Goal: Information Seeking & Learning: Find contact information

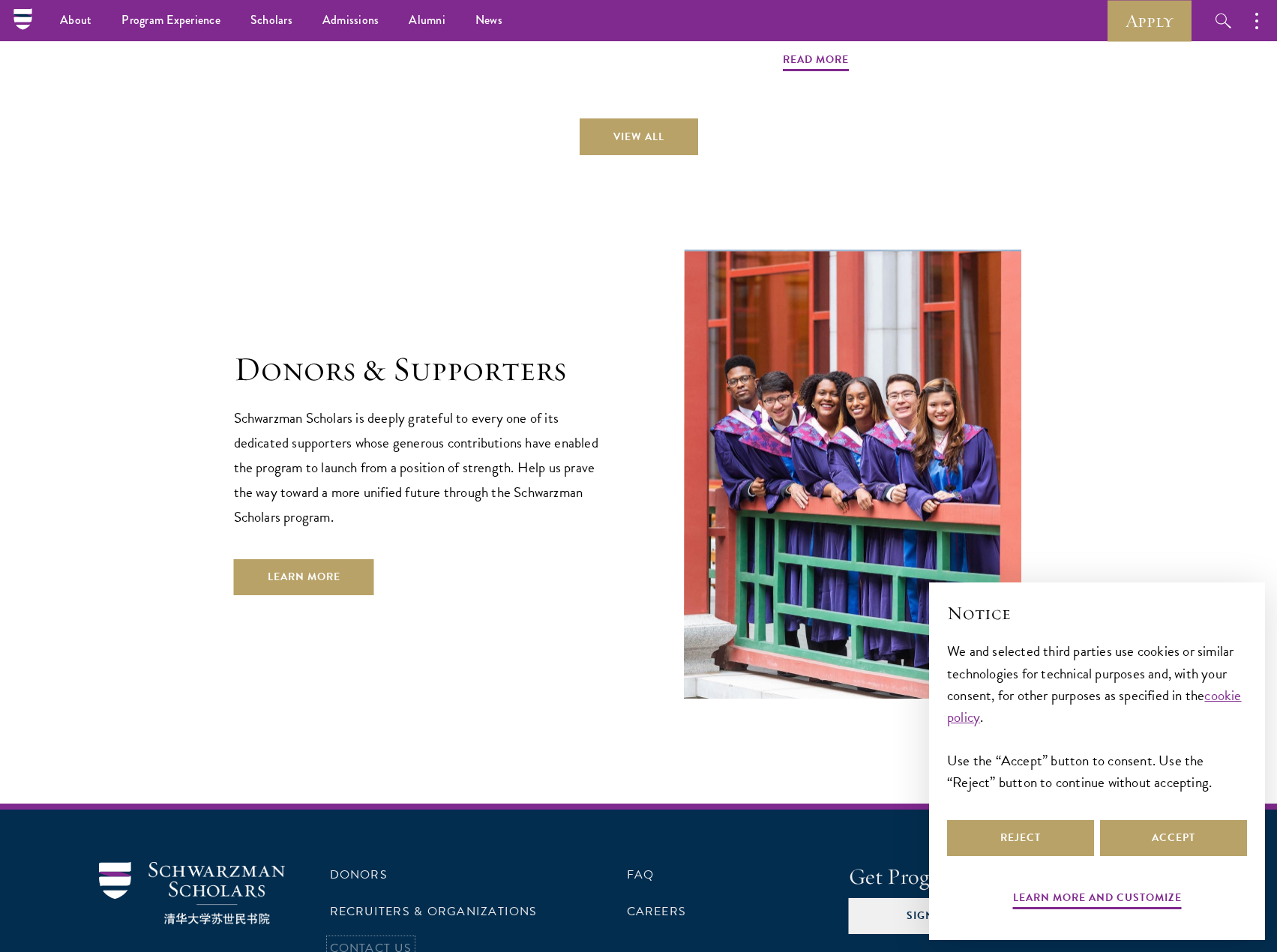
click at [379, 940] on link "Contact Us" at bounding box center [371, 949] width 82 height 18
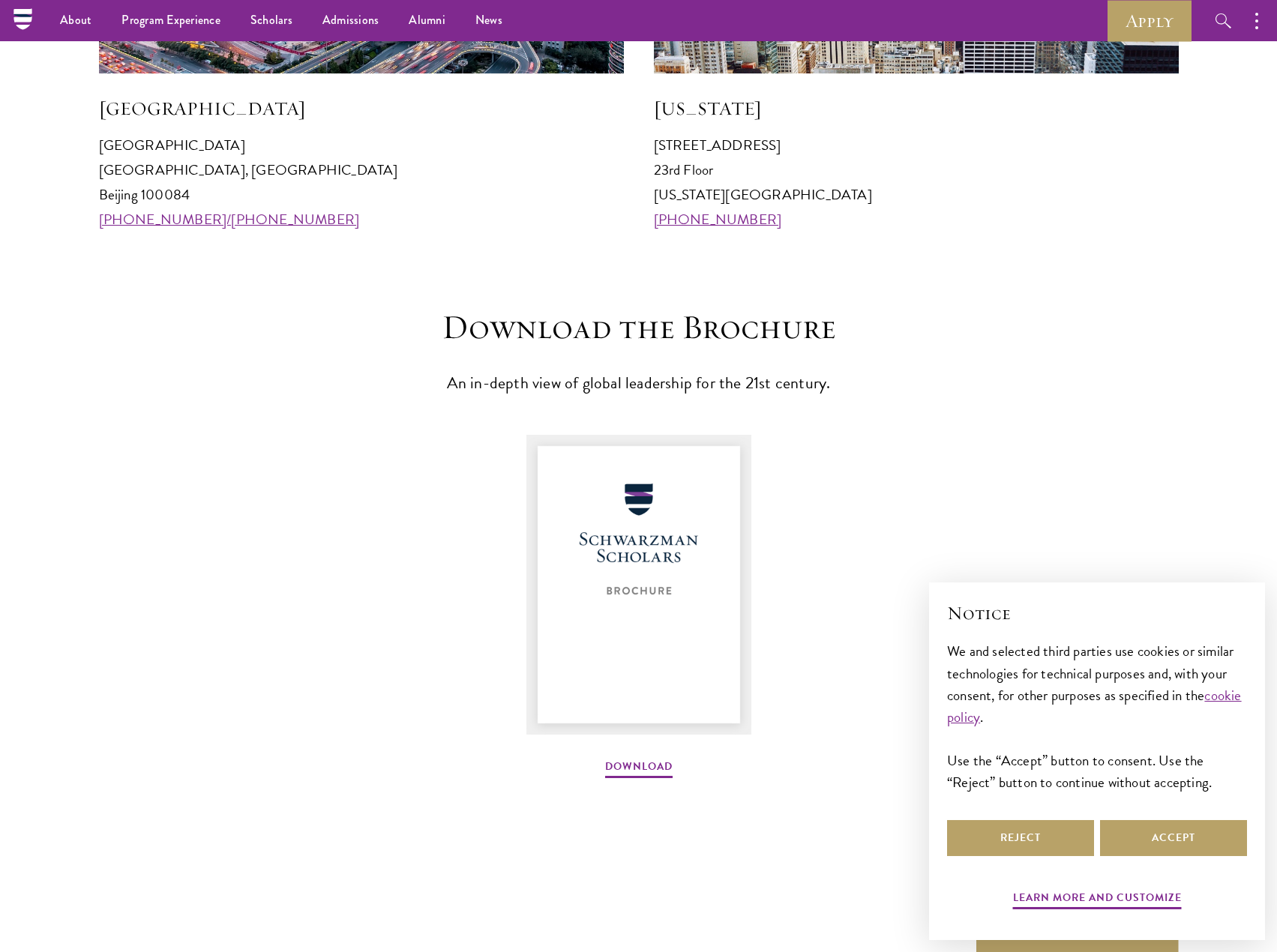
scroll to position [1570, 0]
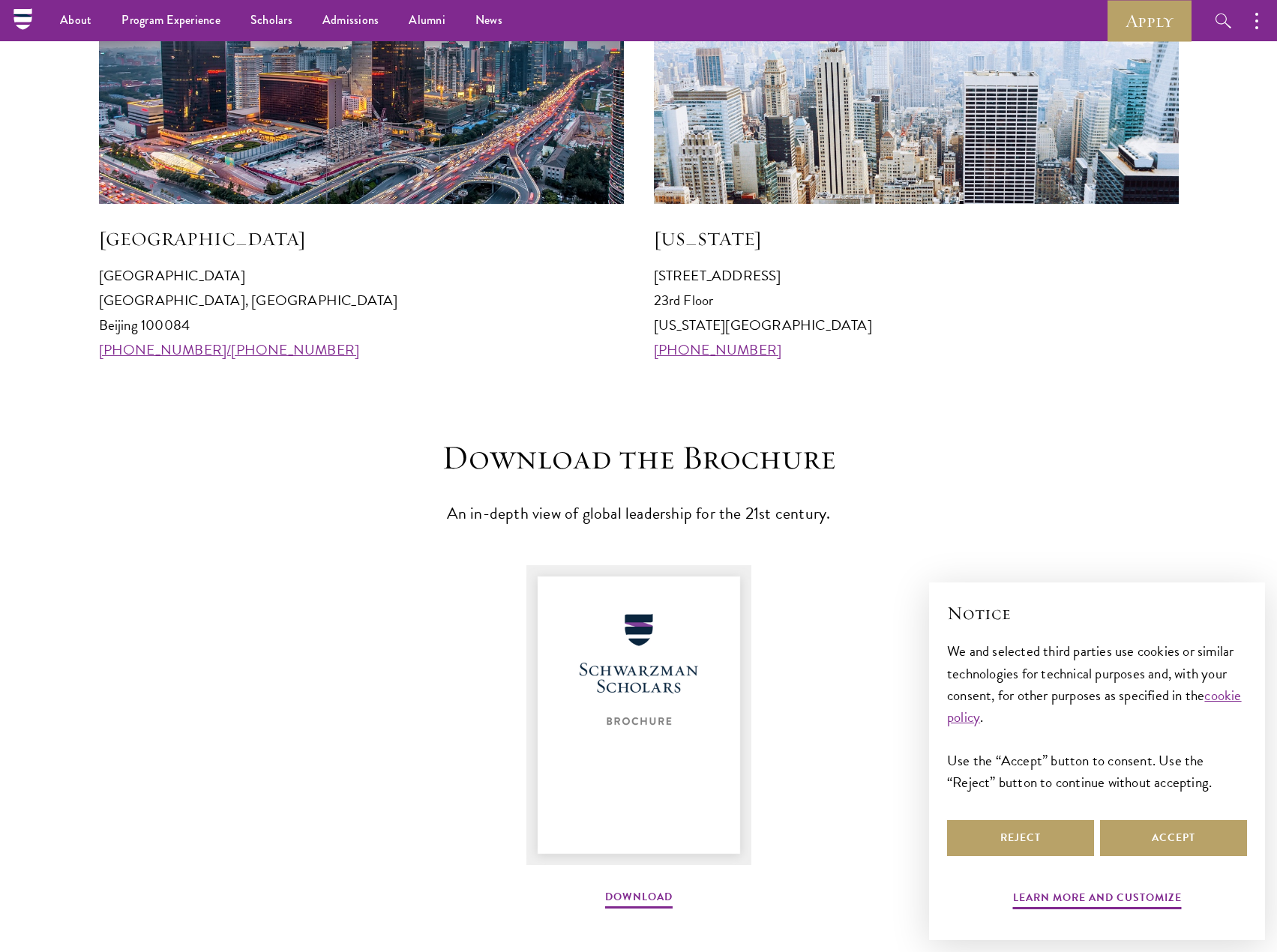
drag, startPoint x: 95, startPoint y: 299, endPoint x: 204, endPoint y: 326, distance: 112.3
click at [204, 326] on section "Visit an Office [GEOGRAPHIC_DATA] [GEOGRAPHIC_DATA] 100084 [PHONE_NUMBER]/[PHON…" at bounding box center [638, 96] width 1277 height 533
copy p "[GEOGRAPHIC_DATA], [GEOGRAPHIC_DATA] 100084"
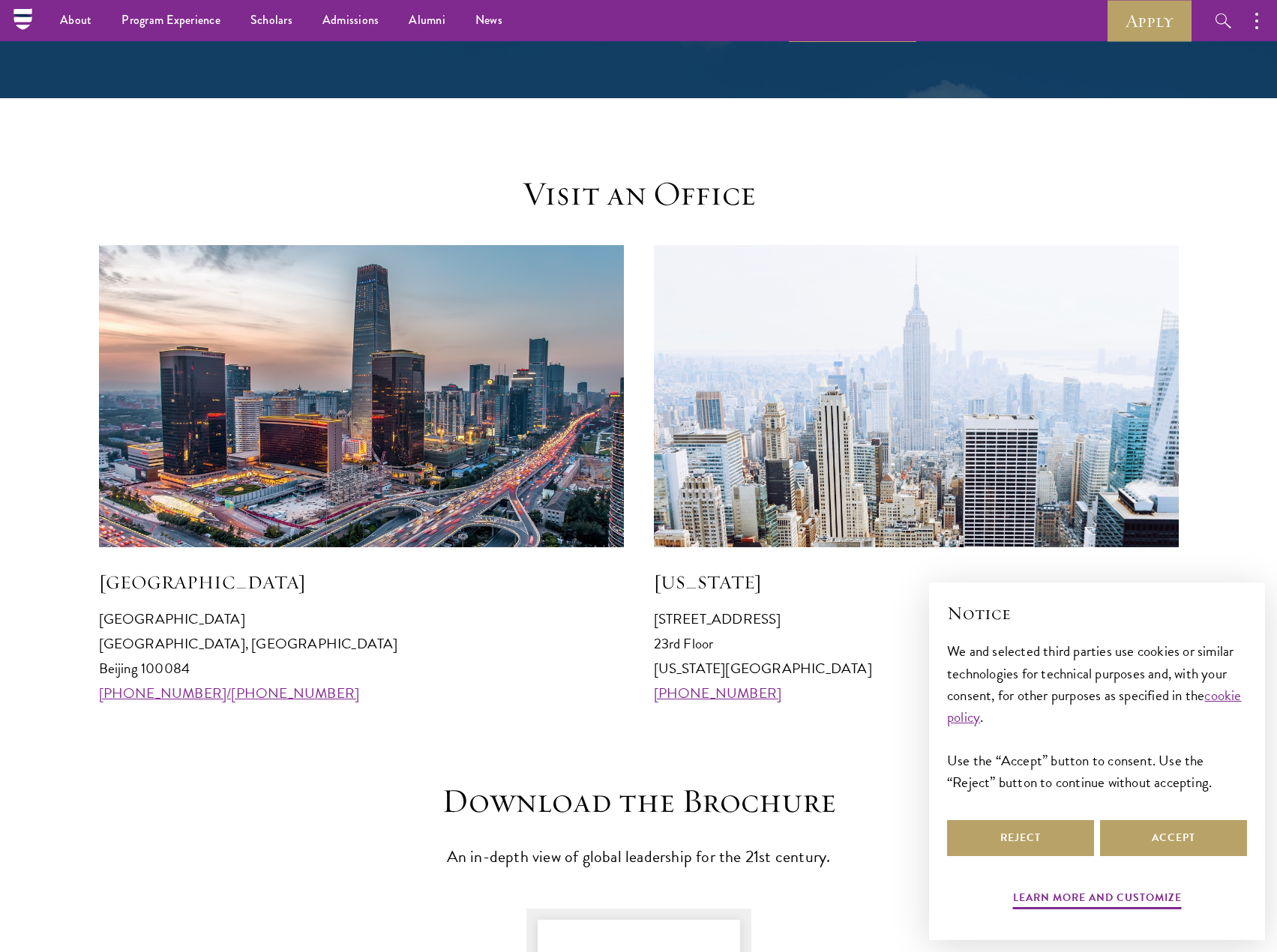
scroll to position [1195, 0]
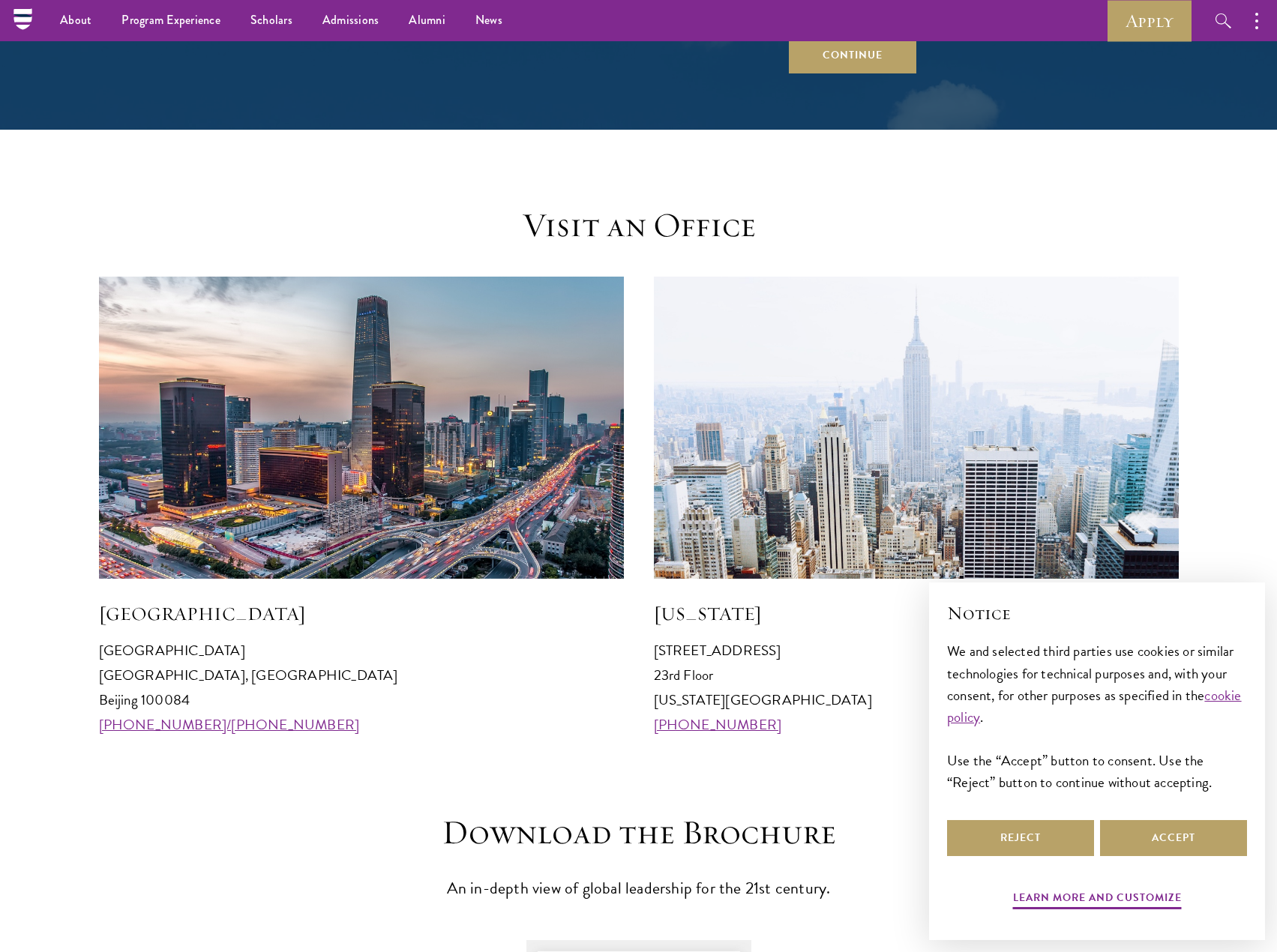
click at [662, 214] on h3 "Visit an Office" at bounding box center [638, 226] width 465 height 42
click at [677, 239] on h3 "Visit an Office" at bounding box center [638, 226] width 465 height 42
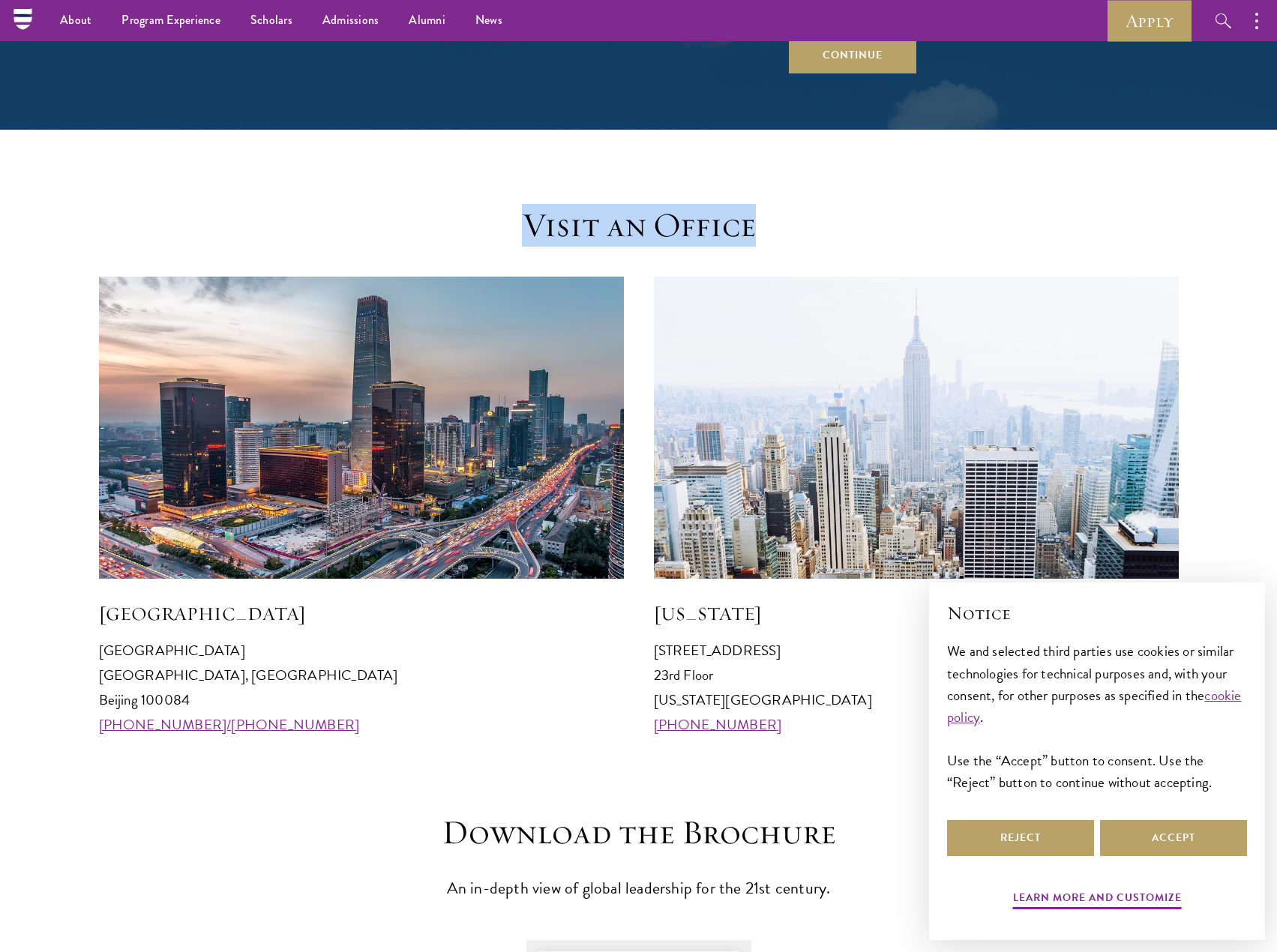
click at [677, 239] on h3 "Visit an Office" at bounding box center [638, 226] width 465 height 42
click at [629, 231] on h3 "Visit an Office" at bounding box center [638, 226] width 465 height 42
click at [664, 238] on h3 "Visit an Office" at bounding box center [638, 226] width 465 height 42
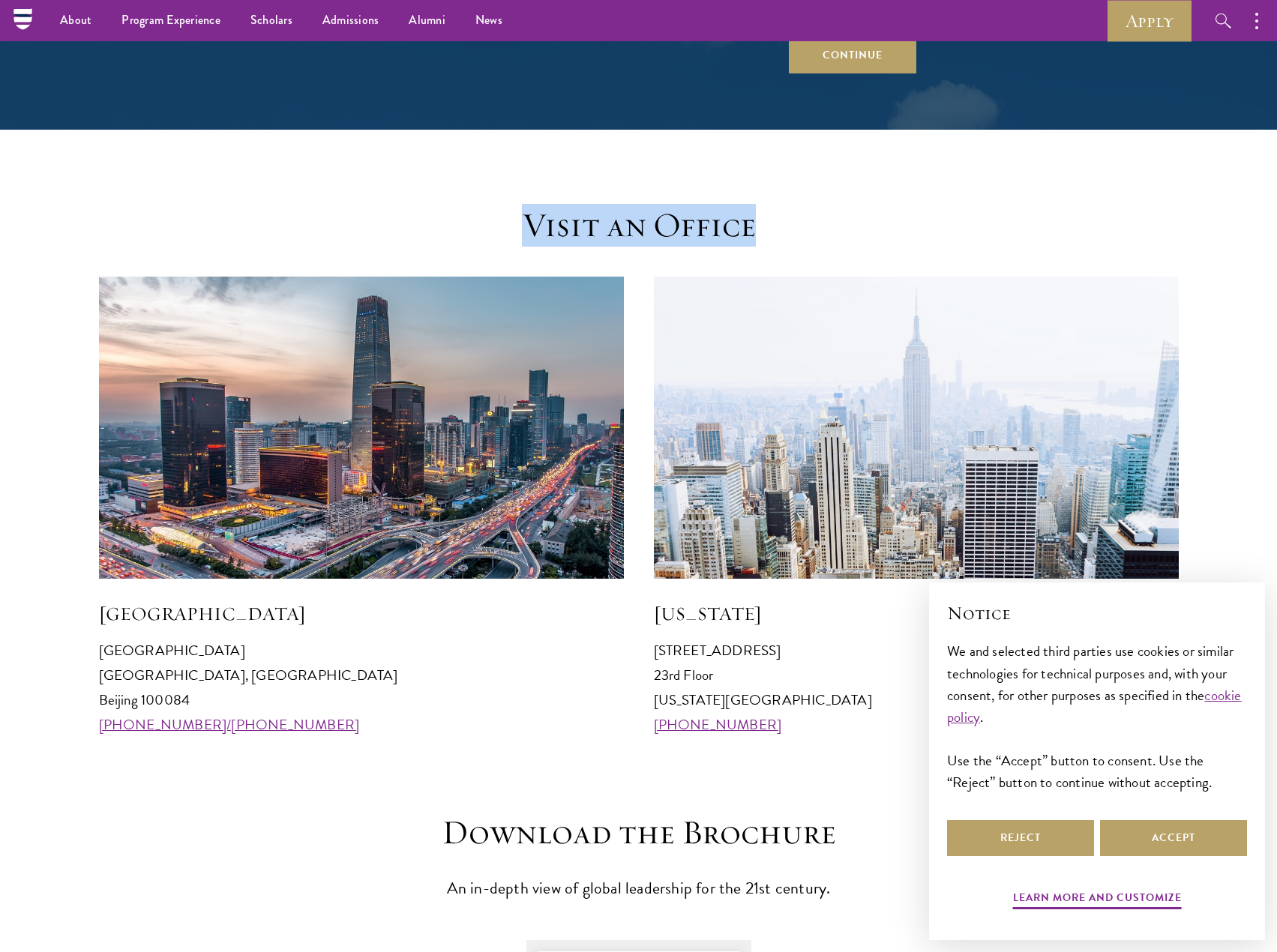
click at [664, 238] on h3 "Visit an Office" at bounding box center [638, 226] width 465 height 42
click at [628, 231] on h3 "Visit an Office" at bounding box center [638, 226] width 465 height 42
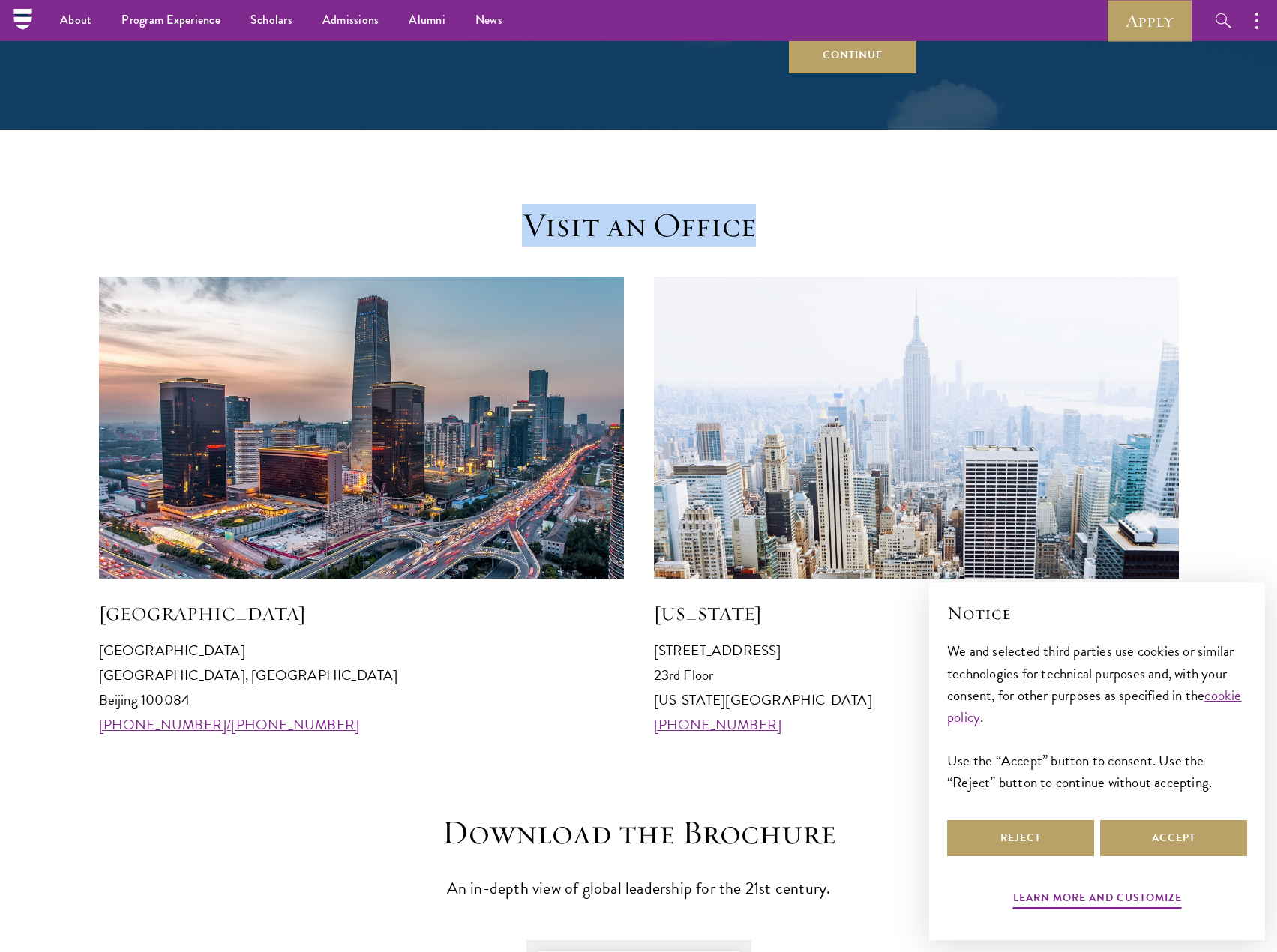
click at [664, 236] on h3 "Visit an Office" at bounding box center [638, 226] width 465 height 42
click at [638, 231] on h3 "Visit an Office" at bounding box center [638, 226] width 465 height 42
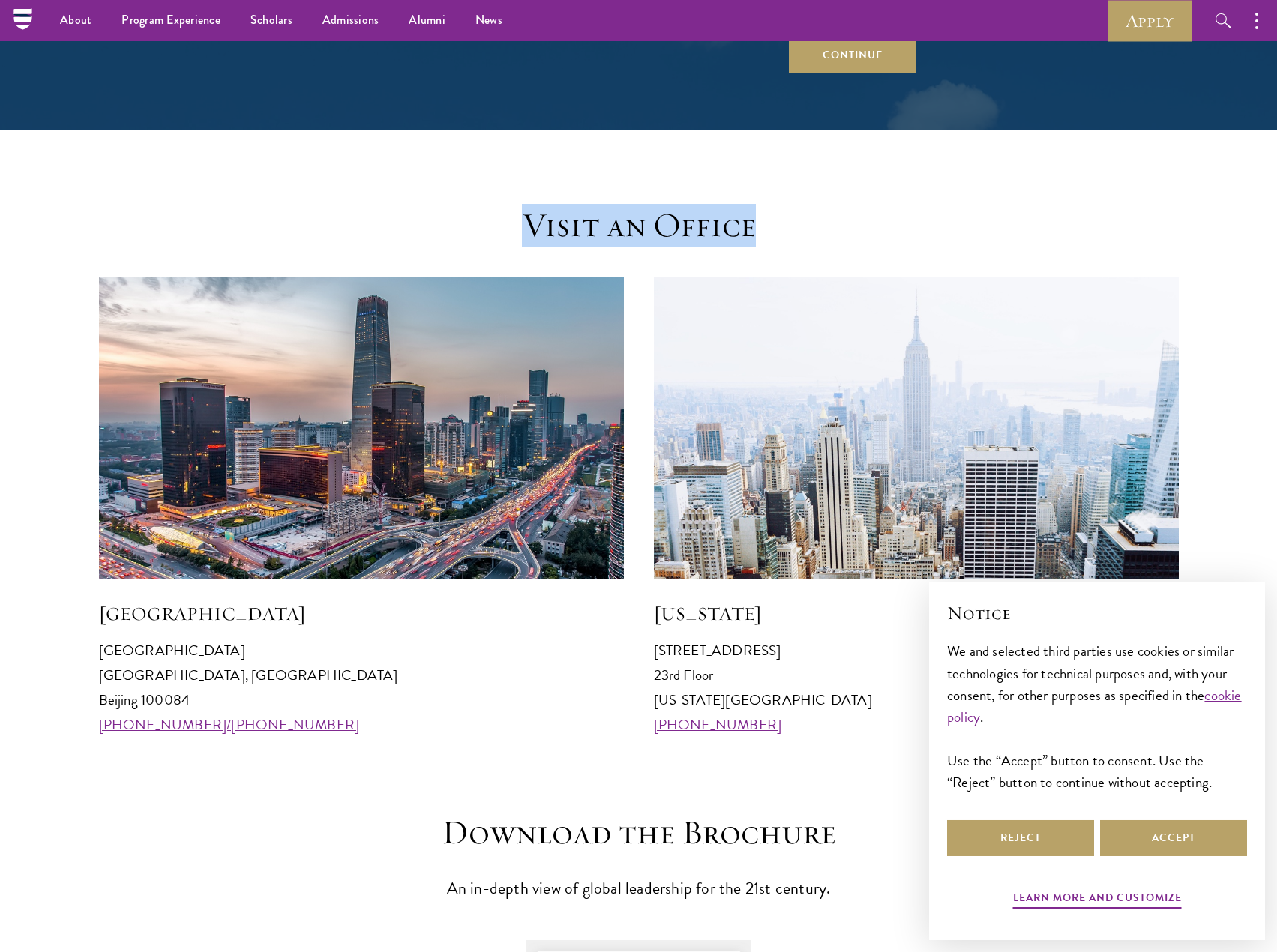
click at [638, 231] on h3 "Visit an Office" at bounding box center [638, 226] width 465 height 42
click at [666, 663] on p "[STREET_ADDRESS][US_STATE] [PHONE_NUMBER]" at bounding box center [916, 687] width 525 height 99
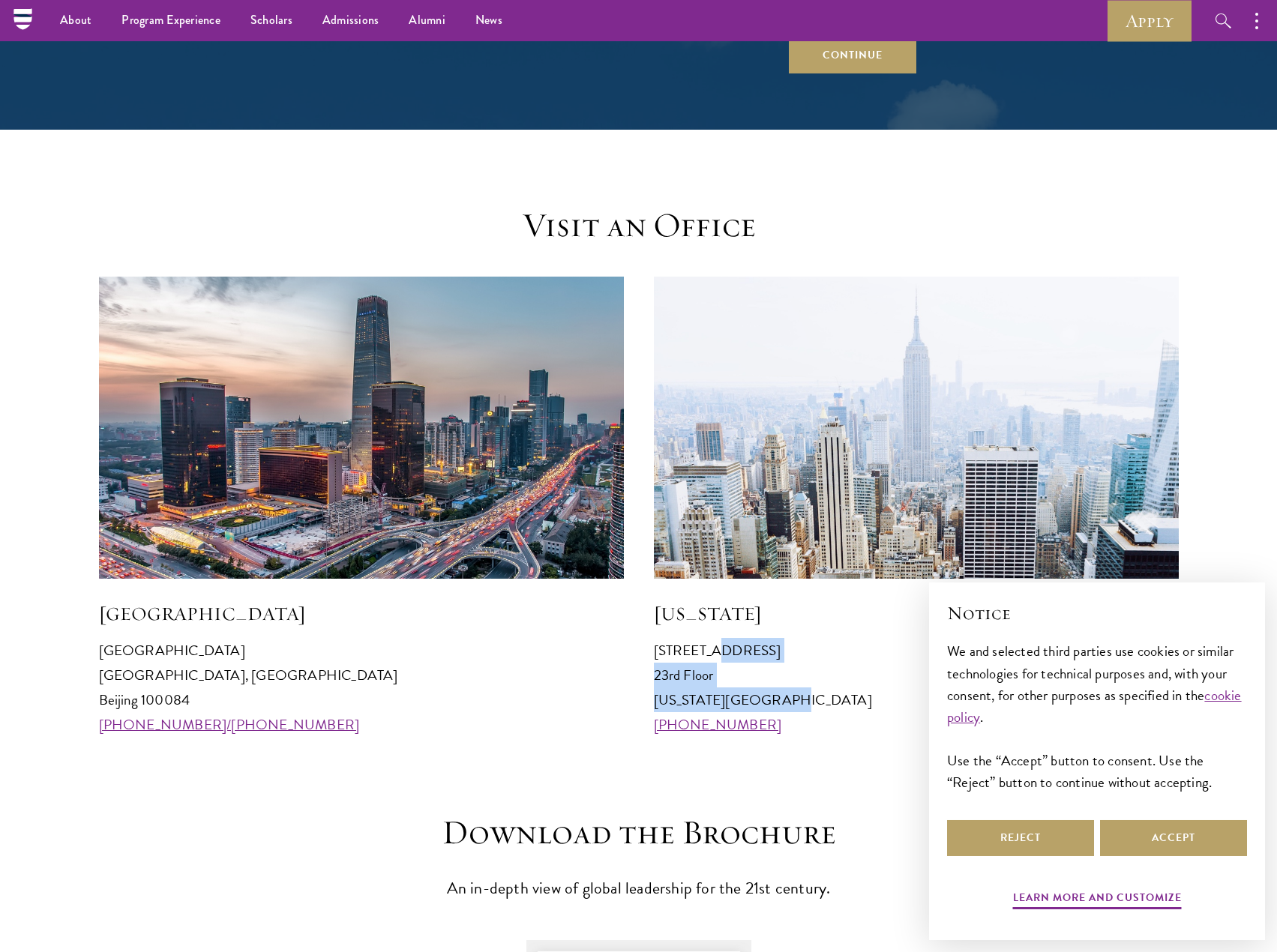
drag, startPoint x: 648, startPoint y: 648, endPoint x: 784, endPoint y: 702, distance: 146.3
click at [784, 702] on div "[GEOGRAPHIC_DATA] [GEOGRAPHIC_DATA] 100084 [PHONE_NUMBER]/[PHONE_NUMBER] [US_ST…" at bounding box center [638, 508] width 1080 height 461
copy p "[STREET_ADDRESS][US_STATE]"
